Goal: Find specific page/section: Find specific page/section

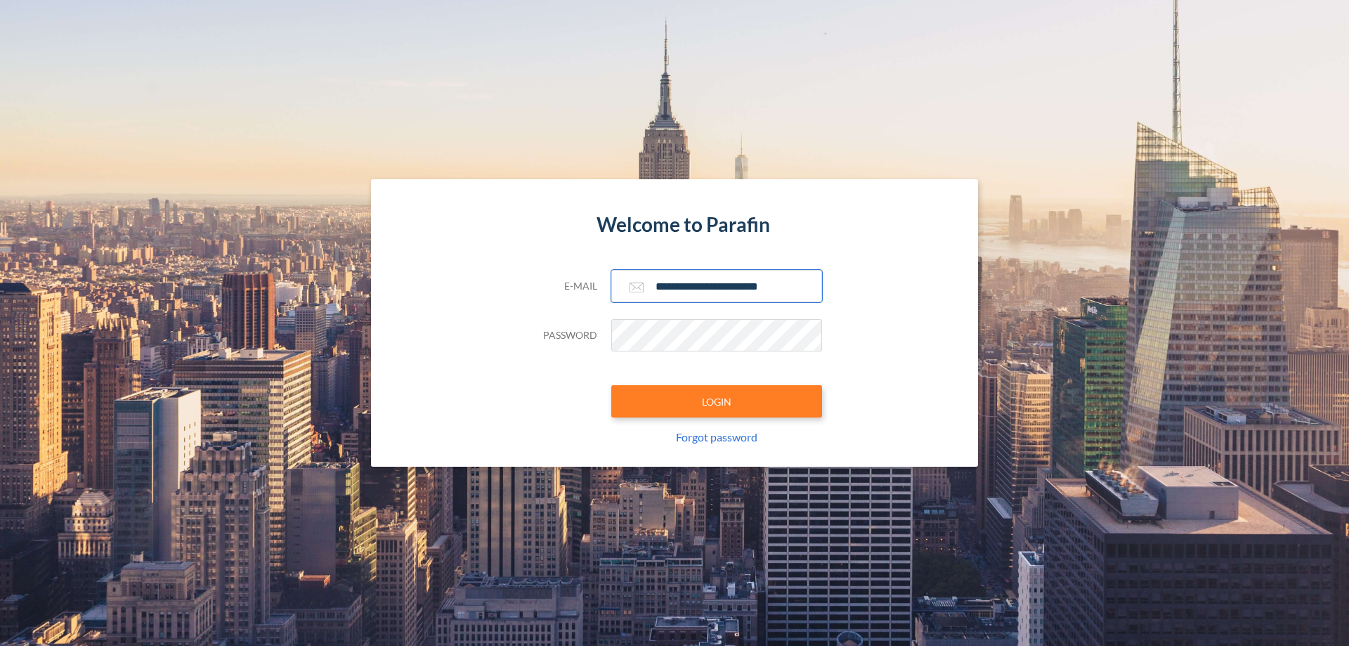
type input "**********"
click at [717, 401] on button "LOGIN" at bounding box center [716, 401] width 211 height 32
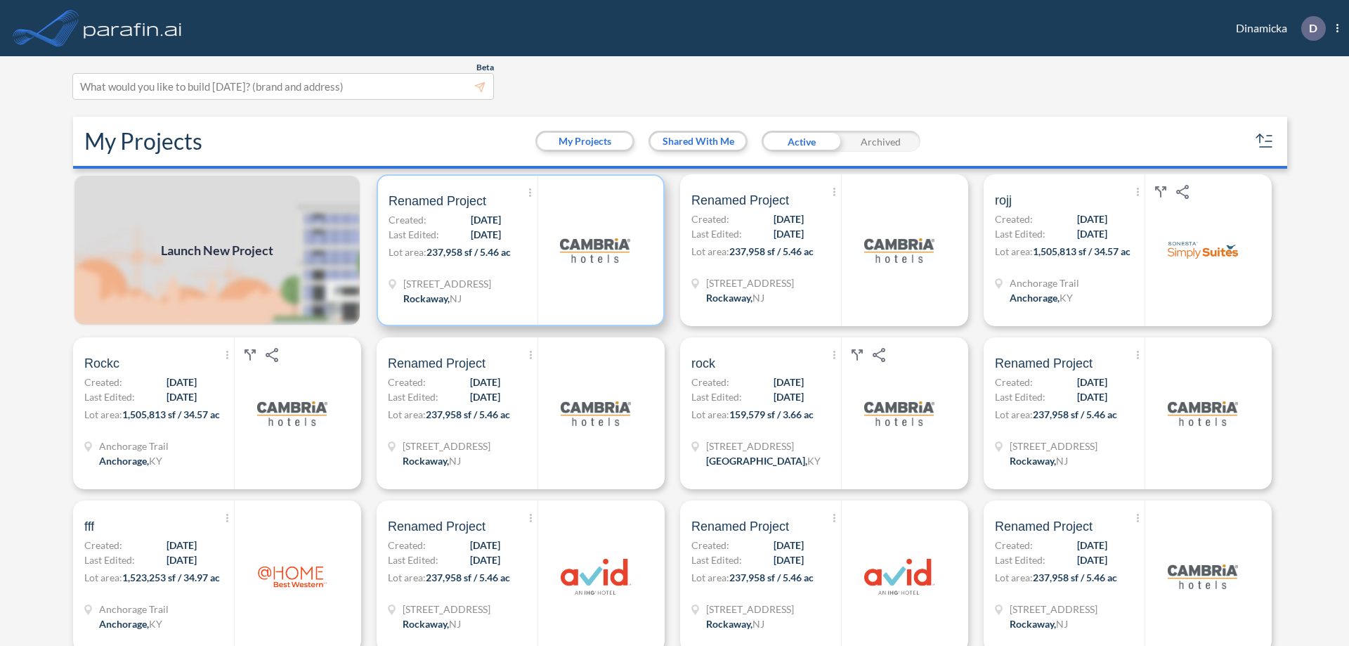
scroll to position [4, 0]
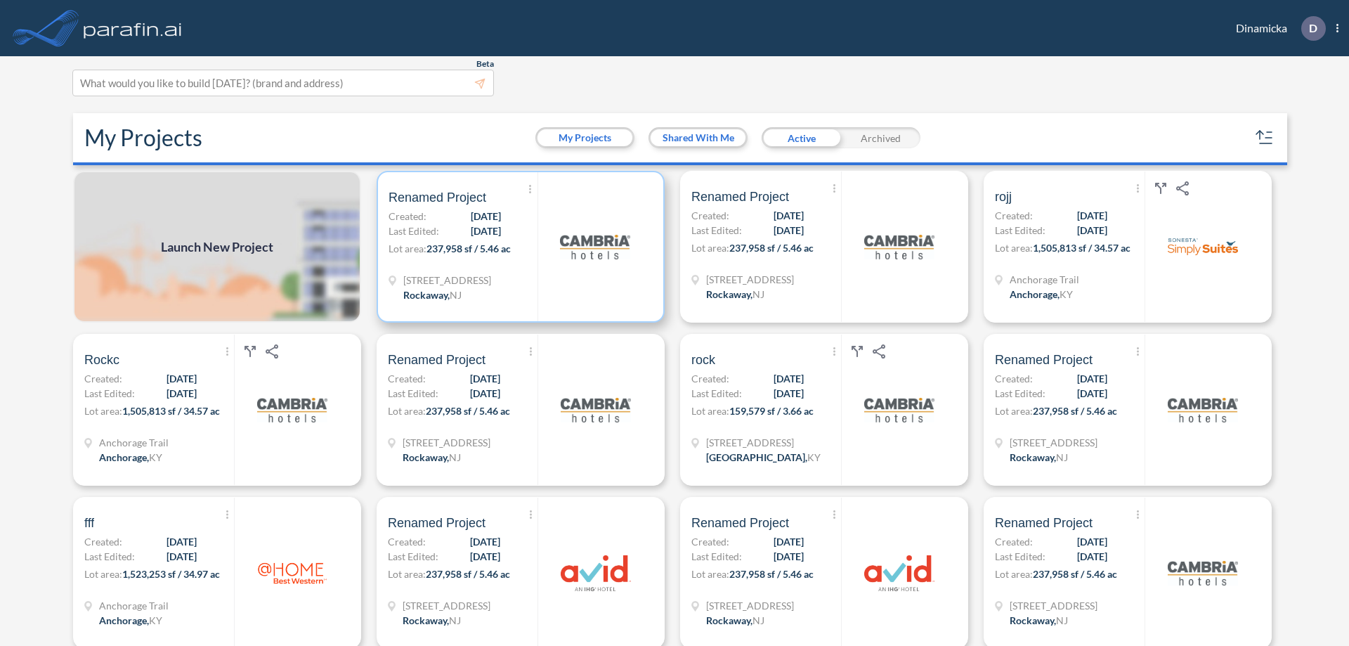
click at [518, 247] on p "Lot area: 237,958 sf / 5.46 ac" at bounding box center [463, 251] width 149 height 20
